Goal: Transaction & Acquisition: Purchase product/service

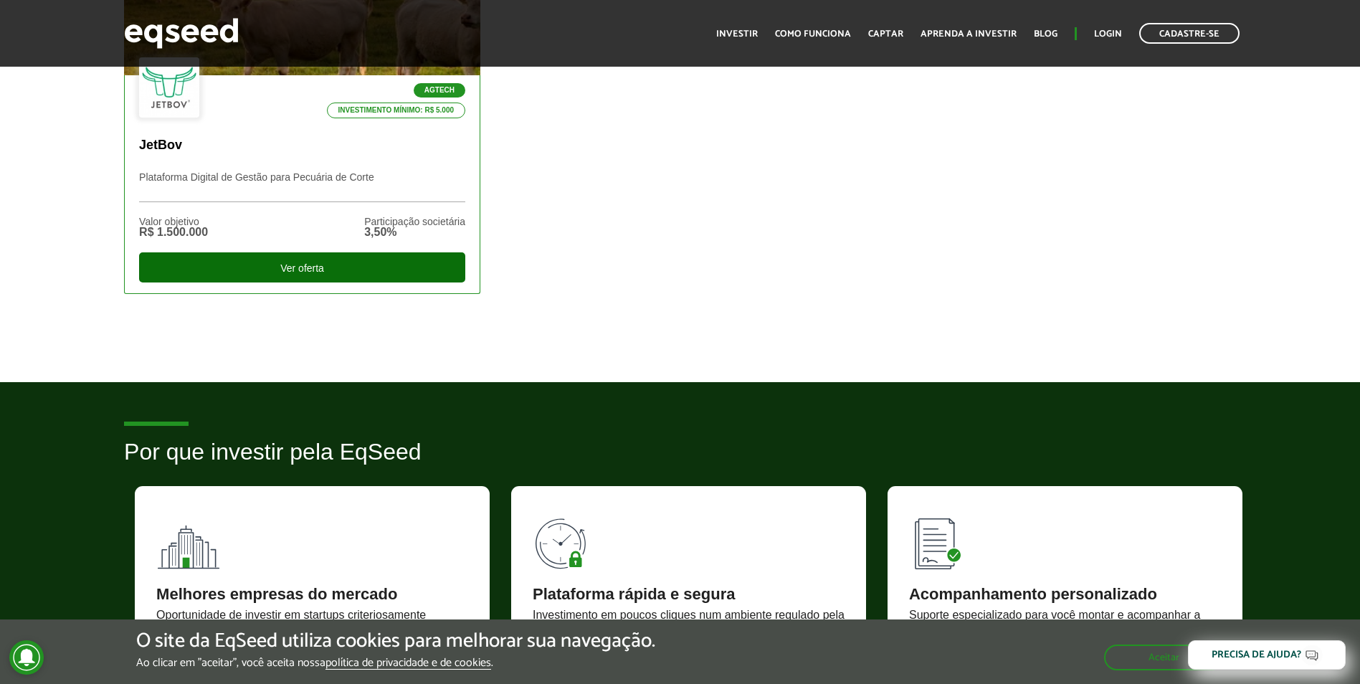
scroll to position [573, 0]
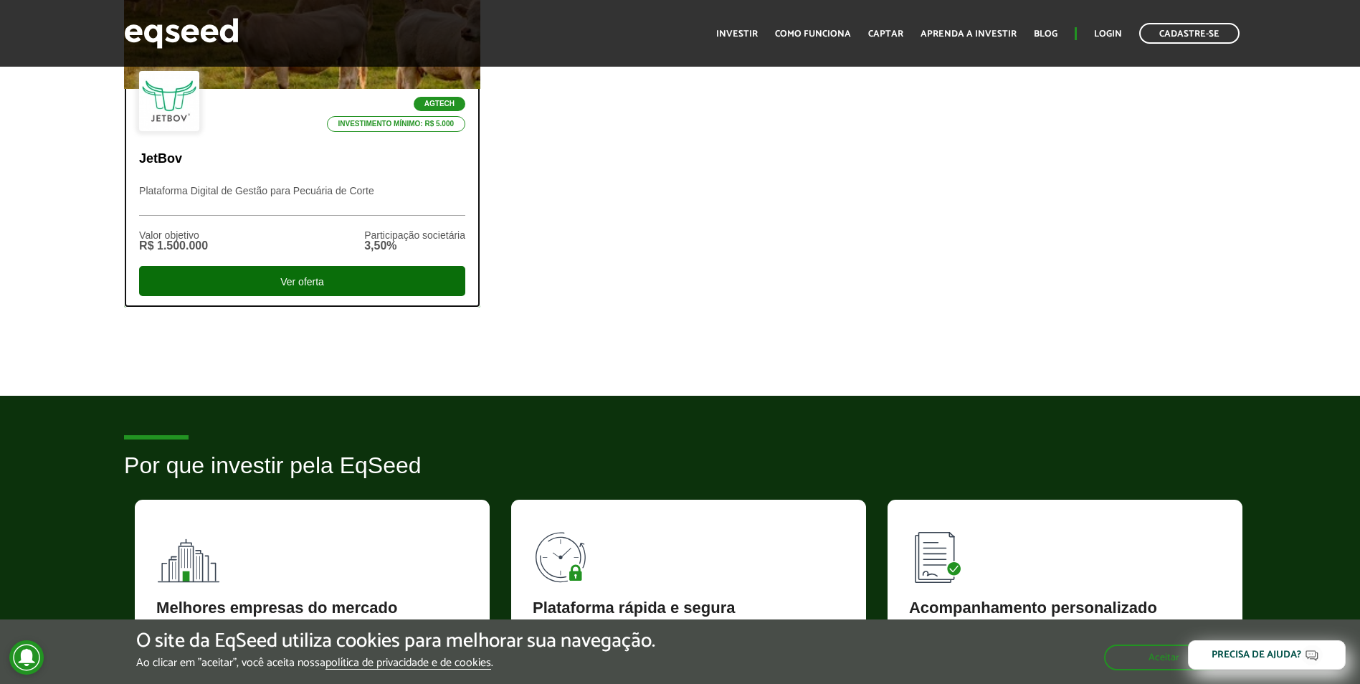
click at [298, 278] on div "Ver oferta" at bounding box center [302, 281] width 326 height 30
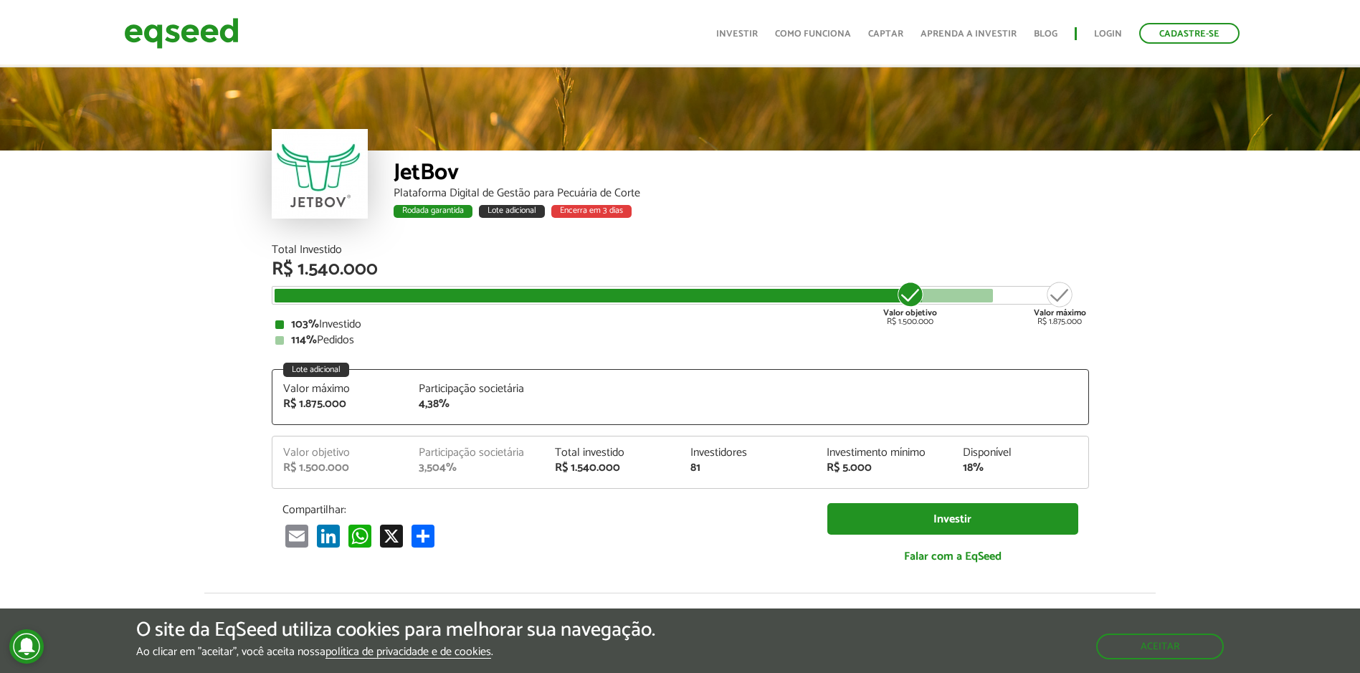
scroll to position [1841, 0]
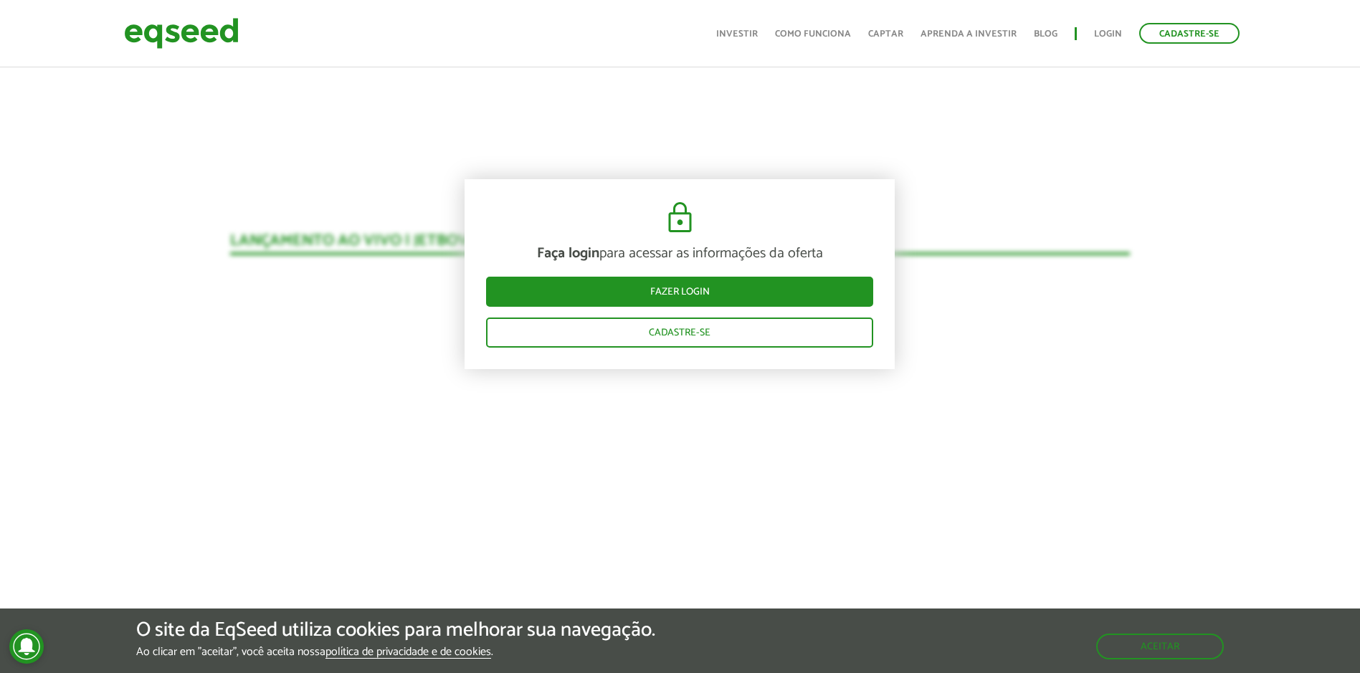
scroll to position [1411, 0]
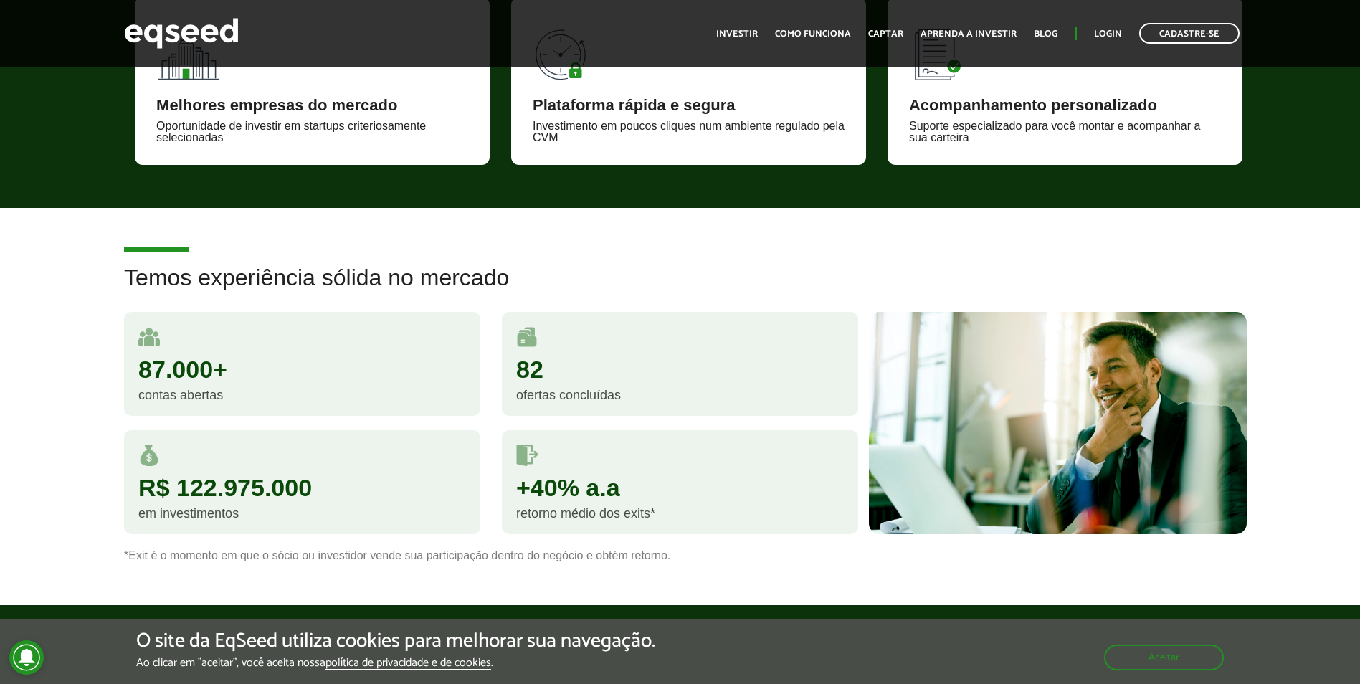
scroll to position [1075, 0]
